Goal: Transaction & Acquisition: Purchase product/service

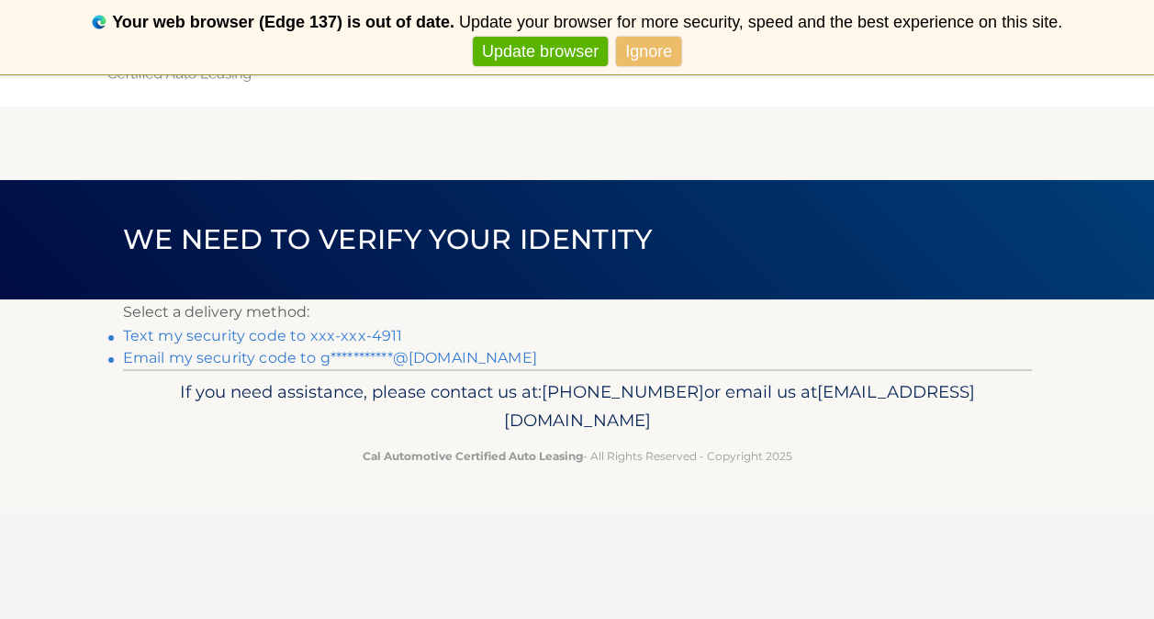
click at [305, 332] on link "Text my security code to xxx-xxx-4911" at bounding box center [263, 335] width 280 height 17
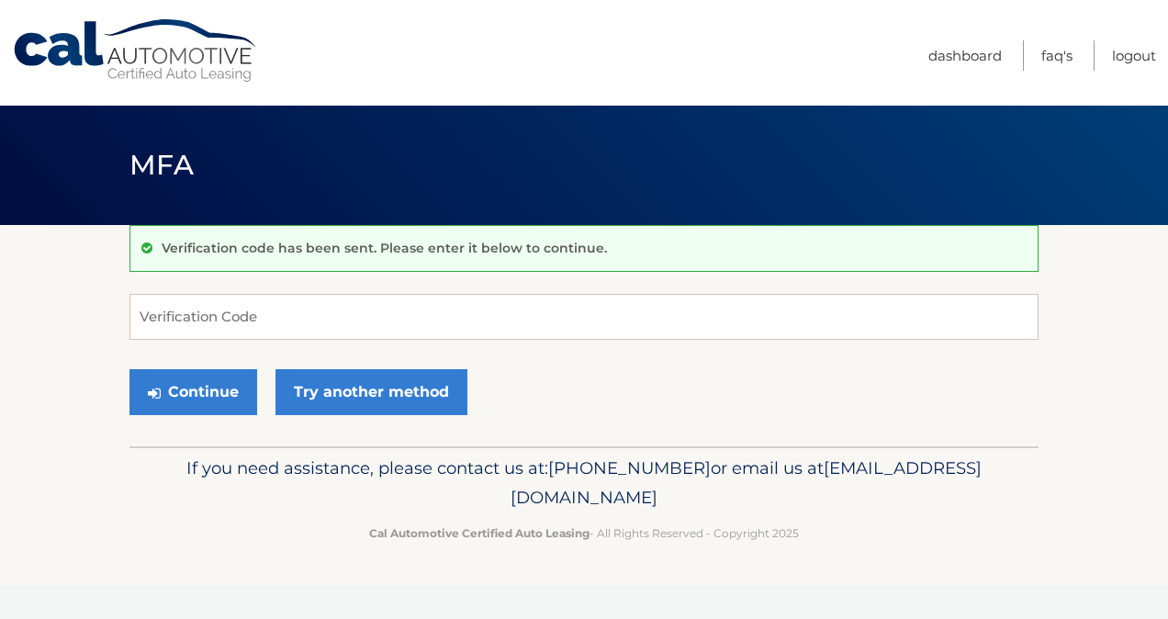
click at [361, 285] on div "Verification code has been sent. Please enter it below to continue. Verificatio…" at bounding box center [583, 335] width 909 height 221
click at [358, 305] on input "Verification Code" at bounding box center [583, 317] width 909 height 46
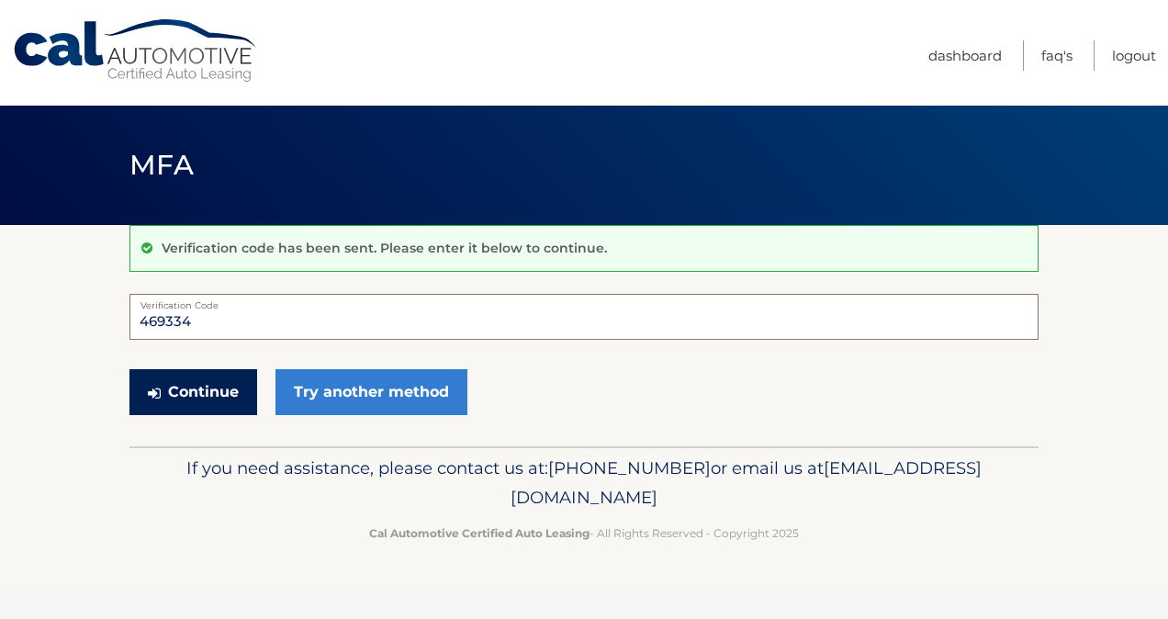
type input "469334"
click at [204, 391] on button "Continue" at bounding box center [193, 392] width 128 height 46
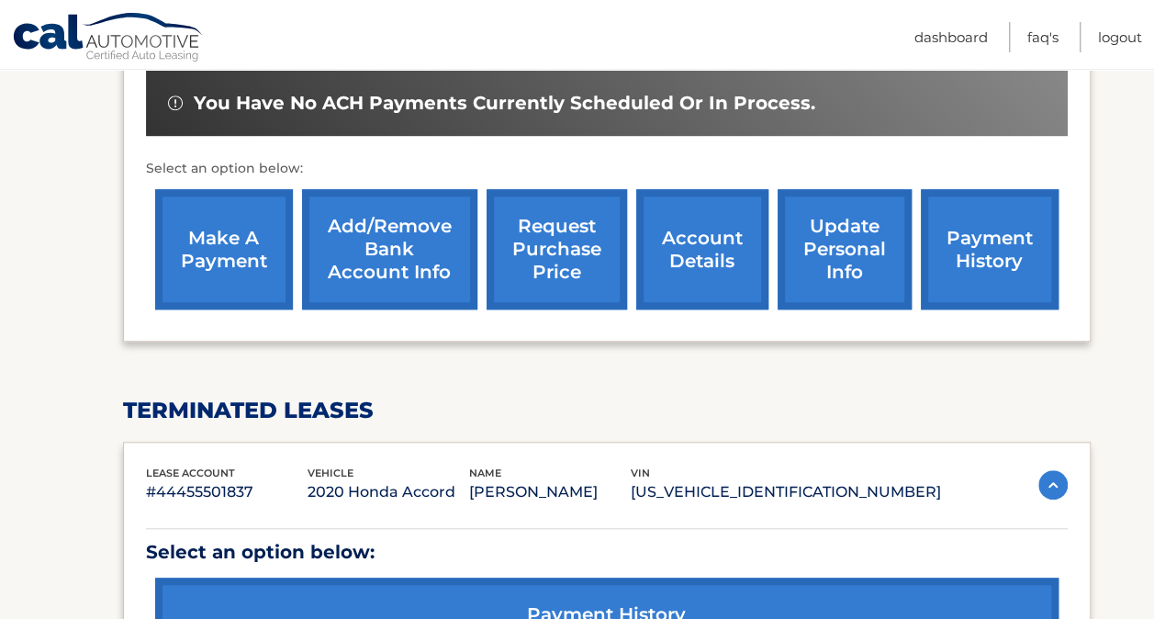
scroll to position [643, 0]
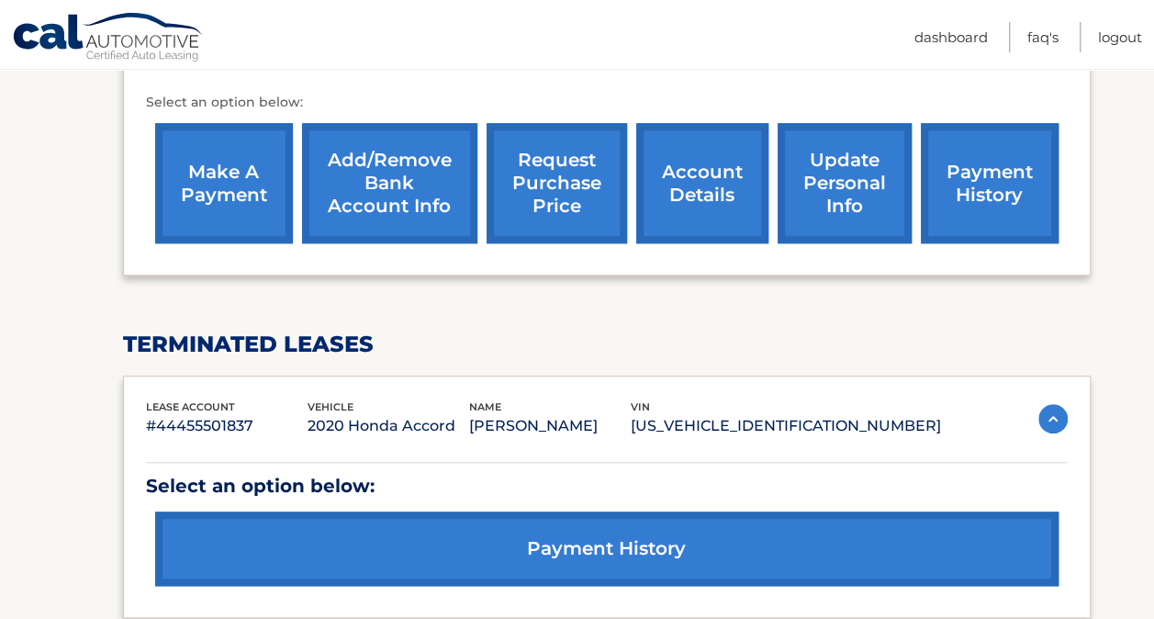
click at [194, 145] on link "make a payment" at bounding box center [224, 183] width 138 height 120
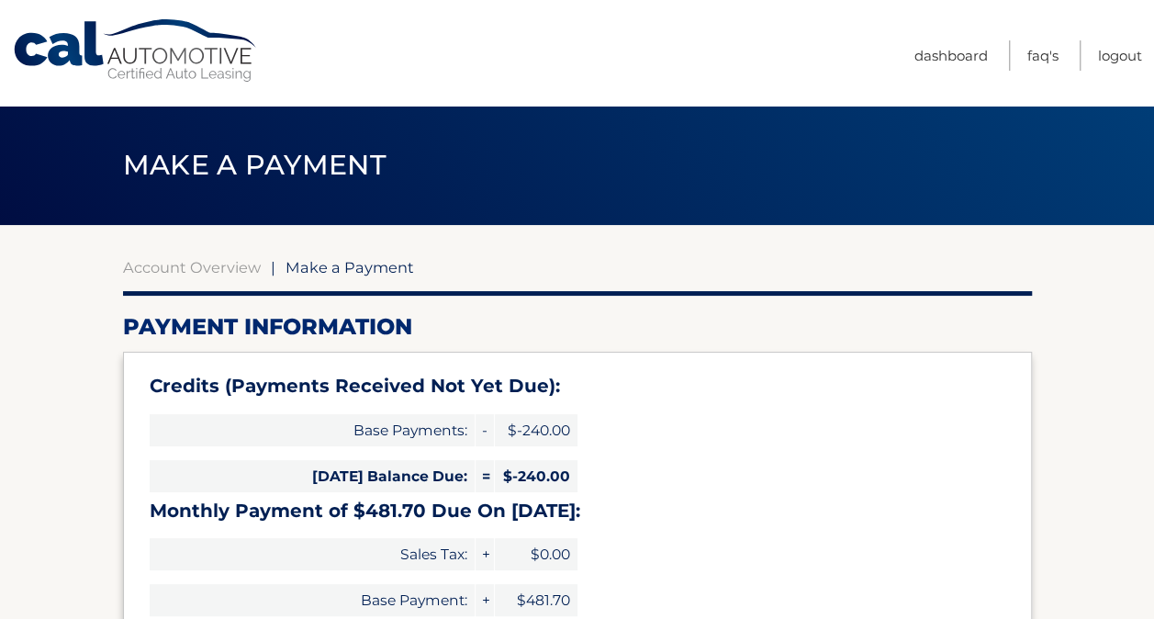
type input "241.70"
select select "YmMxMTI4YjAtMTNjMy00ZDAzLTk1NTItN2U5YzljOTRiZGVm"
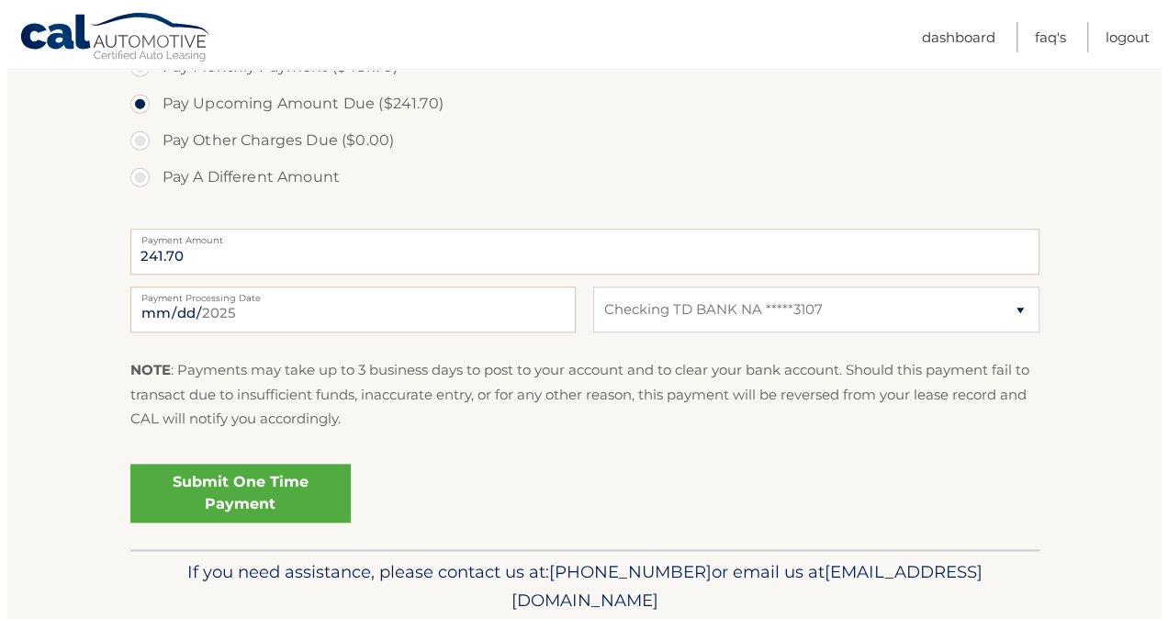
scroll to position [771, 0]
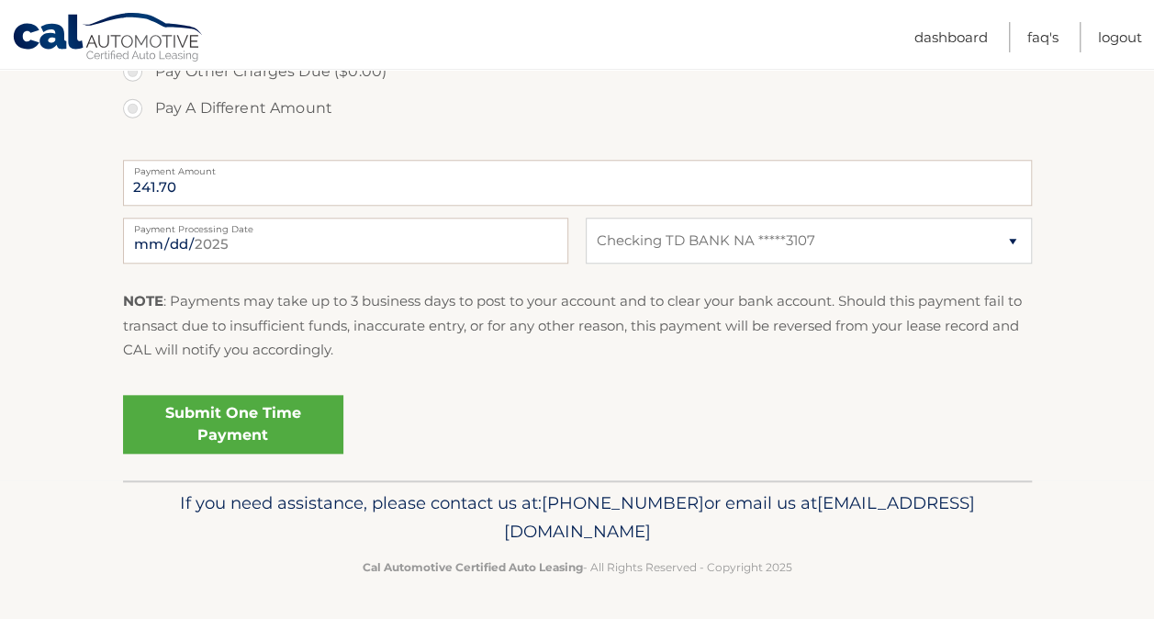
click at [291, 424] on link "Submit One Time Payment" at bounding box center [233, 424] width 220 height 59
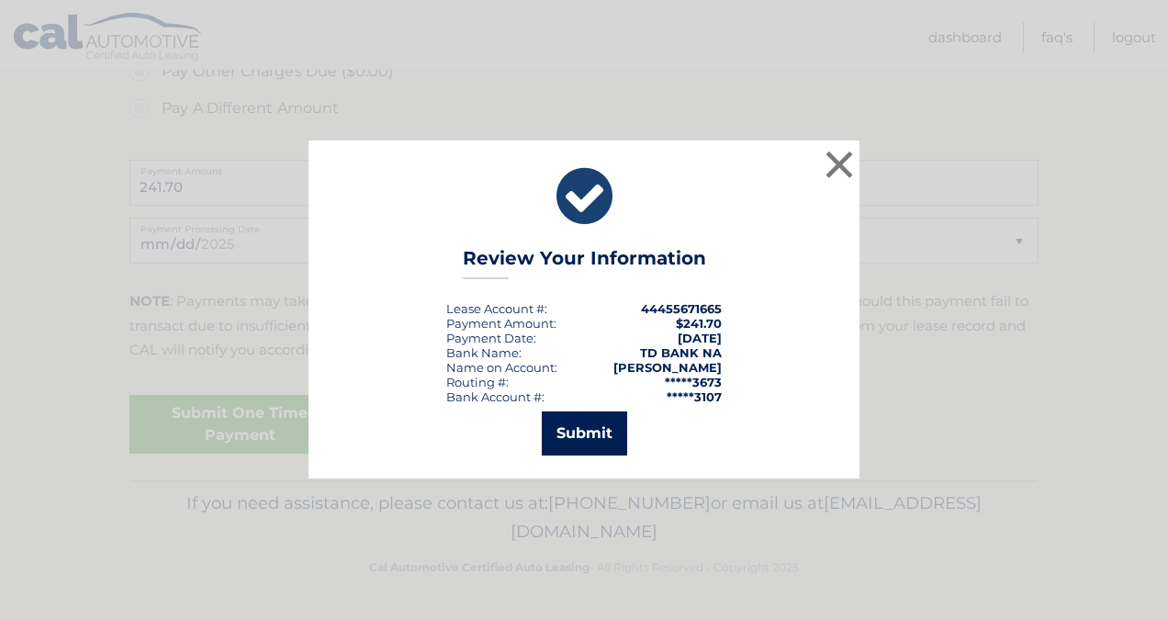
click at [597, 426] on button "Submit" at bounding box center [584, 433] width 85 height 44
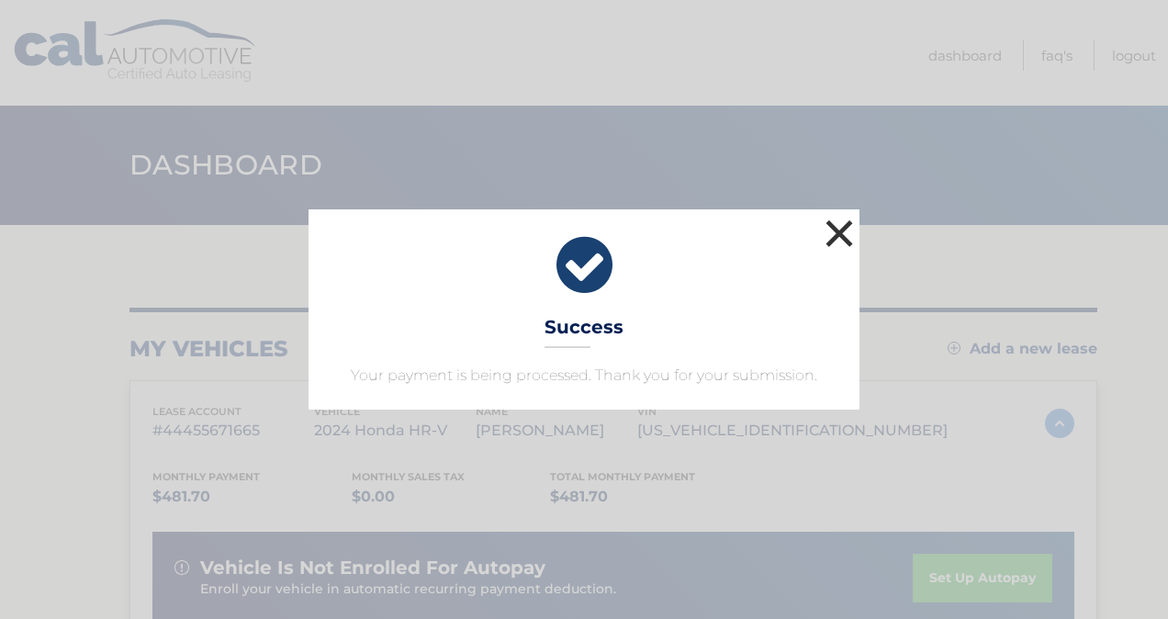
click at [834, 229] on button "×" at bounding box center [839, 233] width 37 height 37
